Goal: Task Accomplishment & Management: Manage account settings

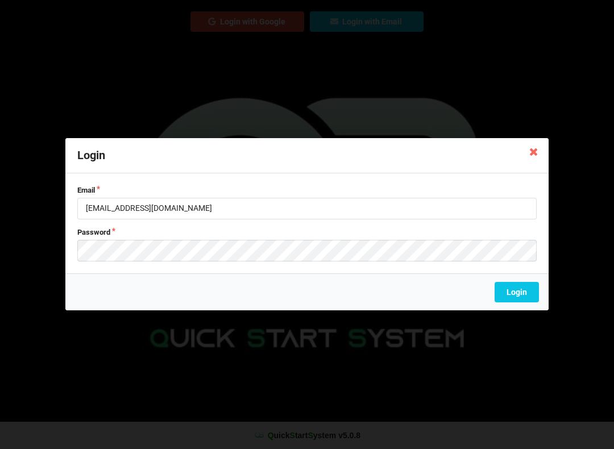
click at [210, 185] on label "Email" at bounding box center [307, 190] width 460 height 10
click at [531, 153] on icon at bounding box center [534, 151] width 18 height 18
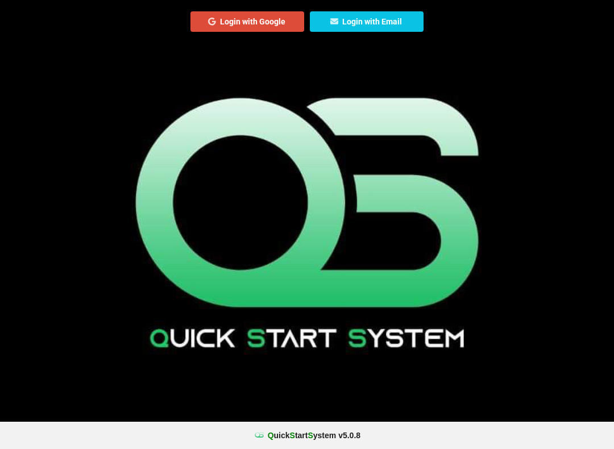
click at [339, 23] on icon at bounding box center [335, 21] width 10 height 7
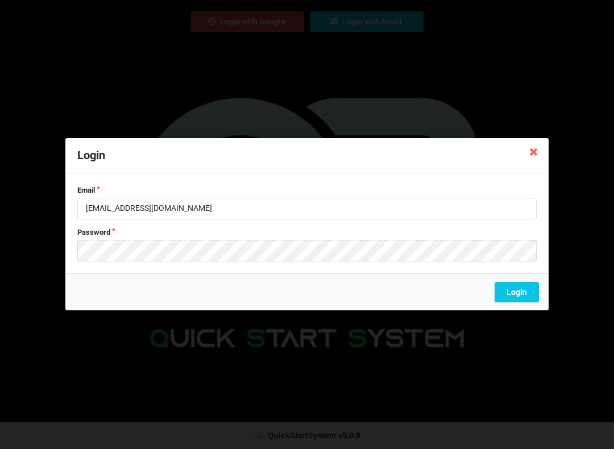
click at [614, 146] on div "Login Email [EMAIL_ADDRESS][DOMAIN_NAME] Password Login" at bounding box center [307, 224] width 614 height 449
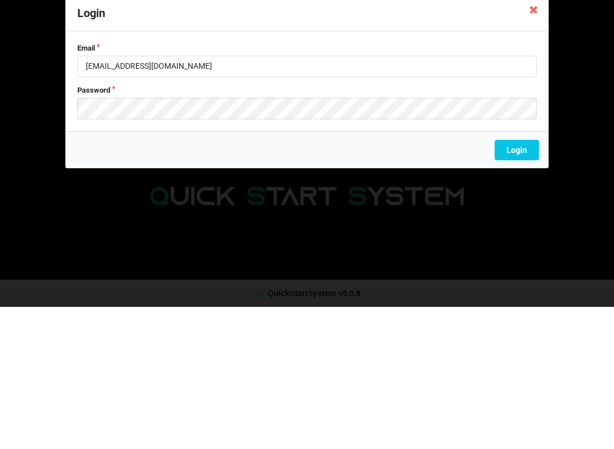
click at [539, 142] on icon at bounding box center [534, 151] width 18 height 18
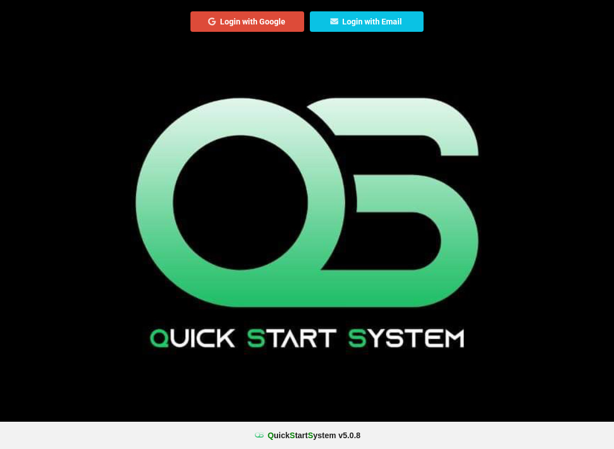
click at [372, 23] on button "Login with Email" at bounding box center [367, 21] width 114 height 20
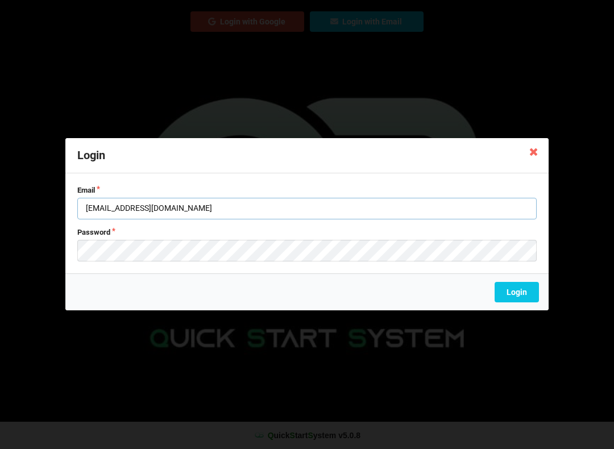
click at [212, 204] on input "[EMAIL_ADDRESS][DOMAIN_NAME]" at bounding box center [307, 209] width 460 height 22
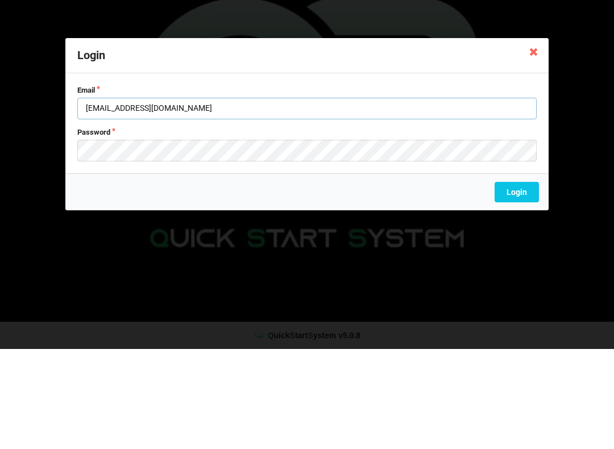
click at [448, 198] on input "[EMAIL_ADDRESS][DOMAIN_NAME]" at bounding box center [307, 209] width 460 height 22
click at [463, 198] on input "[EMAIL_ADDRESS][DOMAIN_NAME]" at bounding box center [307, 209] width 460 height 22
type input "L"
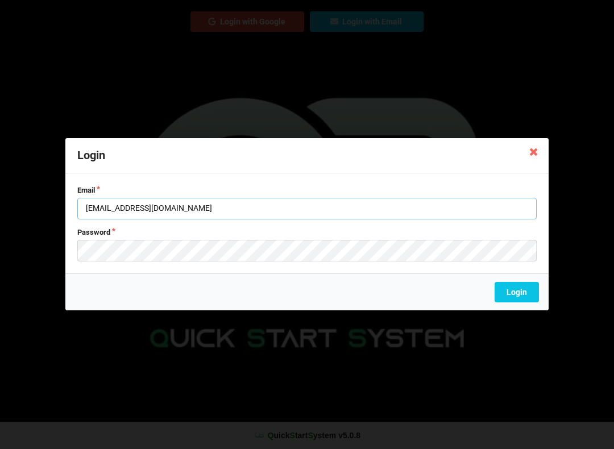
type input "[EMAIL_ADDRESS][DOMAIN_NAME]"
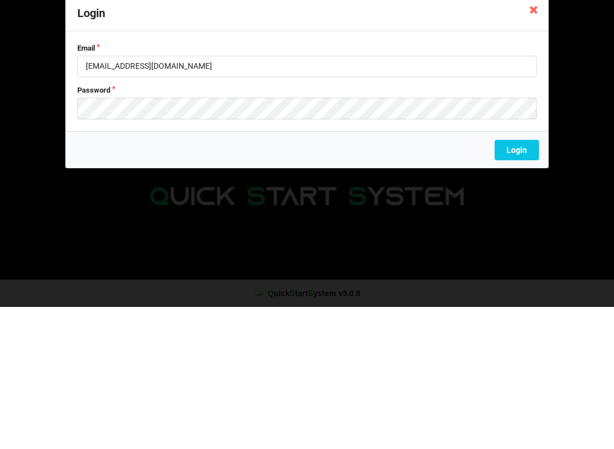
click at [513, 283] on button "Login" at bounding box center [517, 293] width 44 height 20
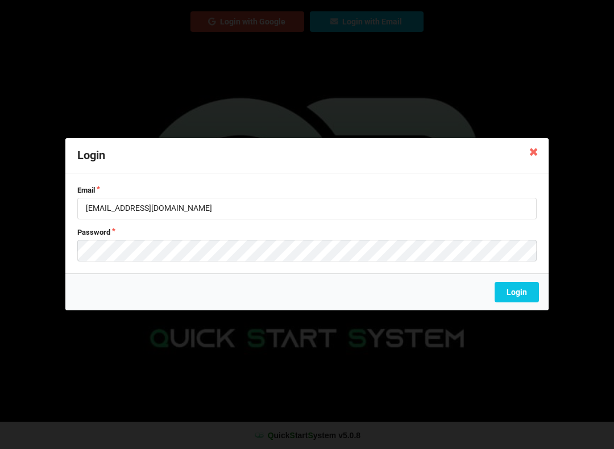
click at [536, 150] on icon at bounding box center [534, 151] width 18 height 18
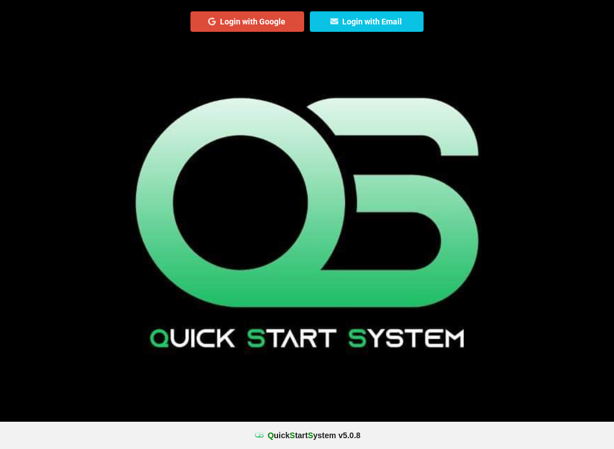
click at [269, 13] on button "Login with Google" at bounding box center [248, 21] width 114 height 20
click at [399, 27] on button "Login with Email" at bounding box center [367, 21] width 114 height 20
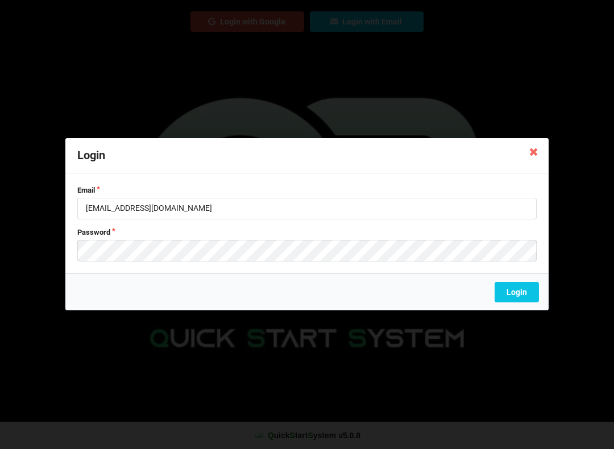
click at [542, 160] on icon at bounding box center [534, 151] width 18 height 18
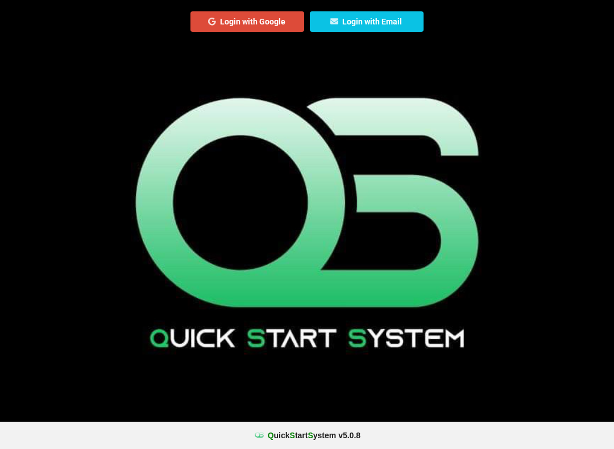
click at [389, 22] on button "Login with Email" at bounding box center [367, 21] width 114 height 20
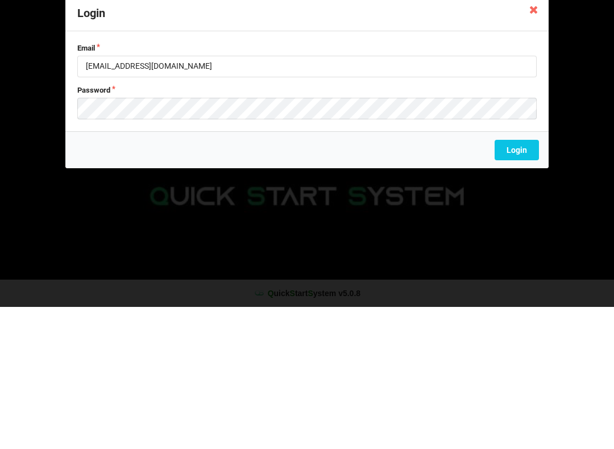
click at [524, 283] on button "Login" at bounding box center [517, 293] width 44 height 20
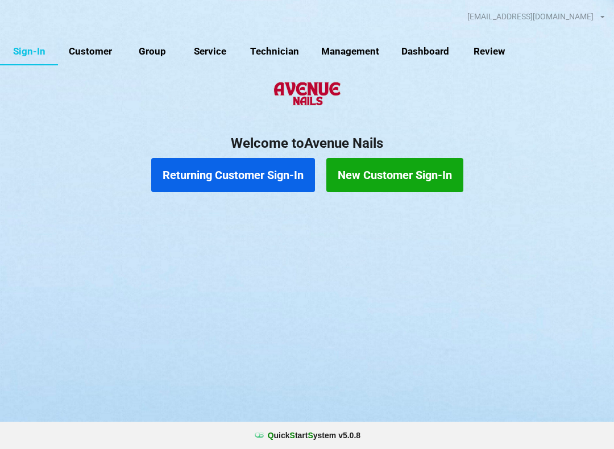
click at [449, 124] on icon at bounding box center [448, 125] width 2 height 3
click at [564, 28] on div "Logout" at bounding box center [536, 32] width 137 height 22
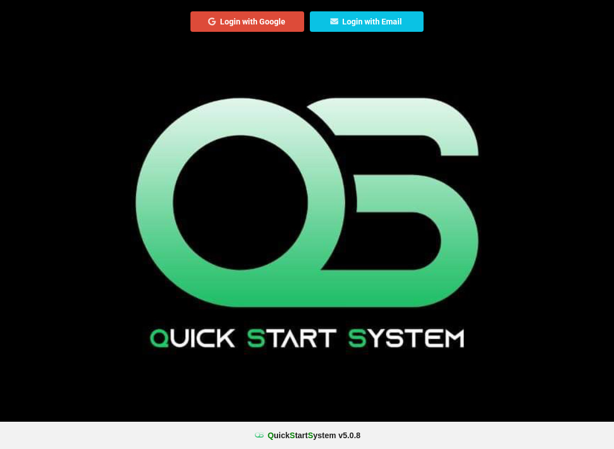
click at [396, 23] on button "Login with Email" at bounding box center [367, 21] width 114 height 20
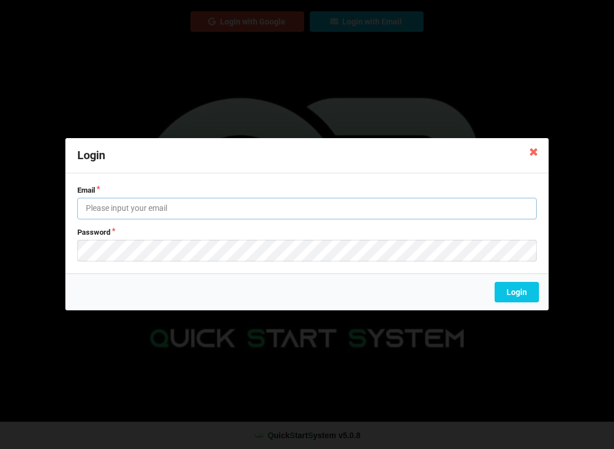
click at [168, 207] on input "text" at bounding box center [307, 209] width 460 height 22
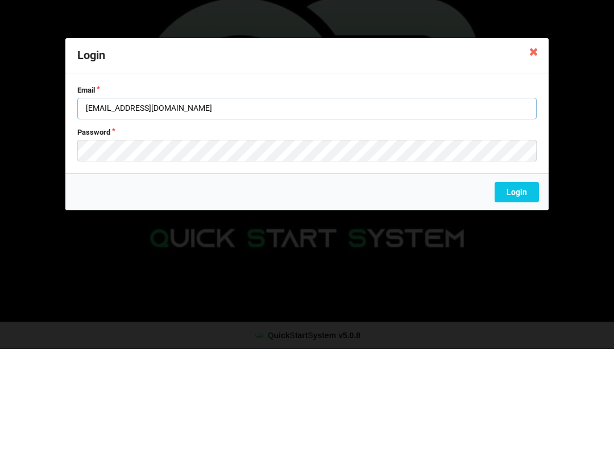
type input "[EMAIL_ADDRESS][DOMAIN_NAME]"
click at [524, 283] on button "Login" at bounding box center [517, 293] width 44 height 20
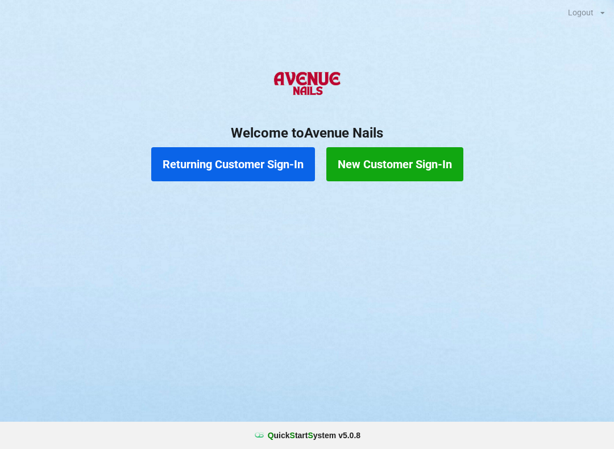
click at [267, 166] on button "Returning Customer Sign-In" at bounding box center [233, 164] width 164 height 34
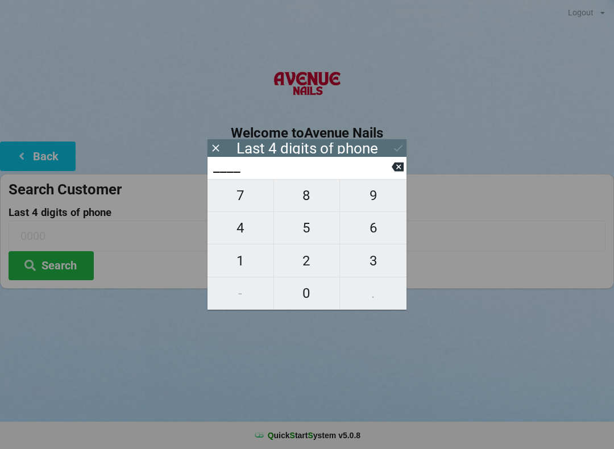
click at [307, 240] on span "5" at bounding box center [307, 228] width 66 height 24
type input "5___"
click at [243, 206] on span "7" at bounding box center [241, 196] width 66 height 24
type input "57__"
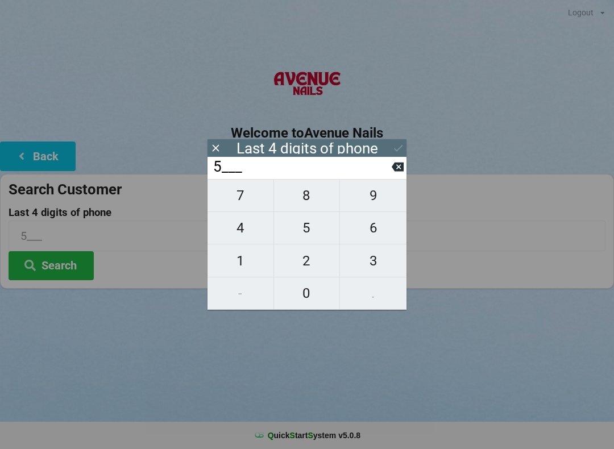
type input "57__"
click at [310, 294] on span "0" at bounding box center [307, 294] width 66 height 24
type input "570_"
click at [383, 203] on span "9" at bounding box center [373, 196] width 67 height 24
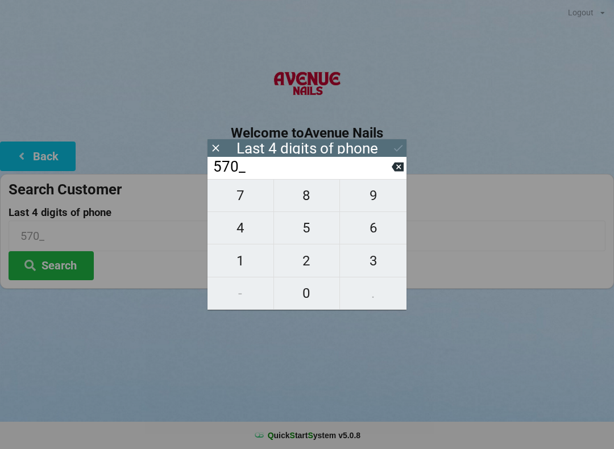
type input "5709"
click at [410, 366] on div "Logout Logout Sign-In Welcome to Avenue Nails Back Search Customer Last 4 digit…" at bounding box center [307, 224] width 614 height 449
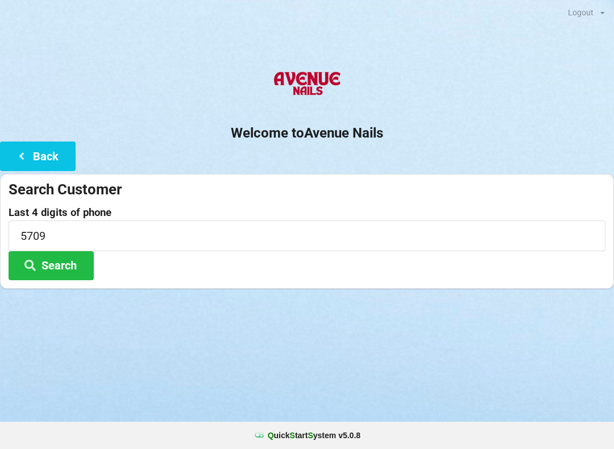
click at [74, 270] on button "Search" at bounding box center [51, 265] width 85 height 29
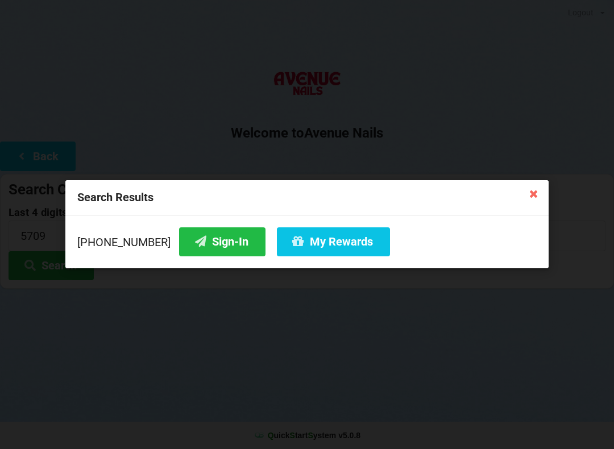
click at [213, 246] on button "Sign-In" at bounding box center [222, 242] width 86 height 29
